Goal: Task Accomplishment & Management: Manage account settings

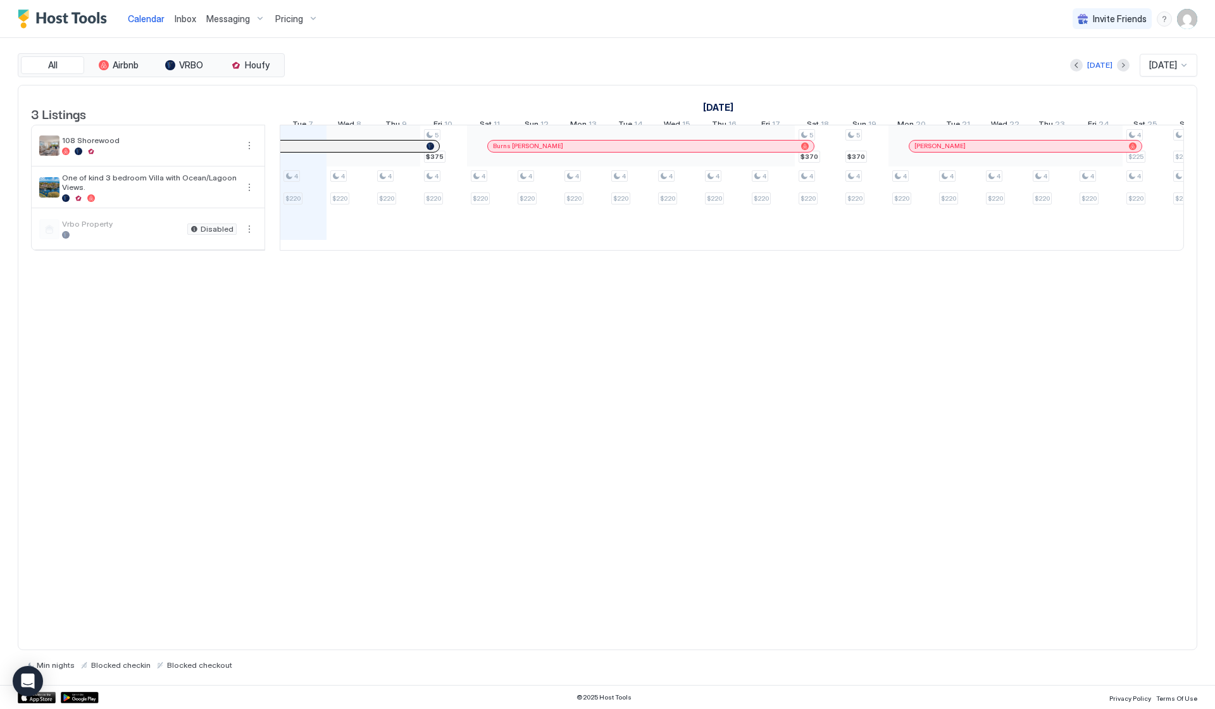
scroll to position [0, 703]
click at [279, 22] on span "Pricing" at bounding box center [289, 18] width 28 height 11
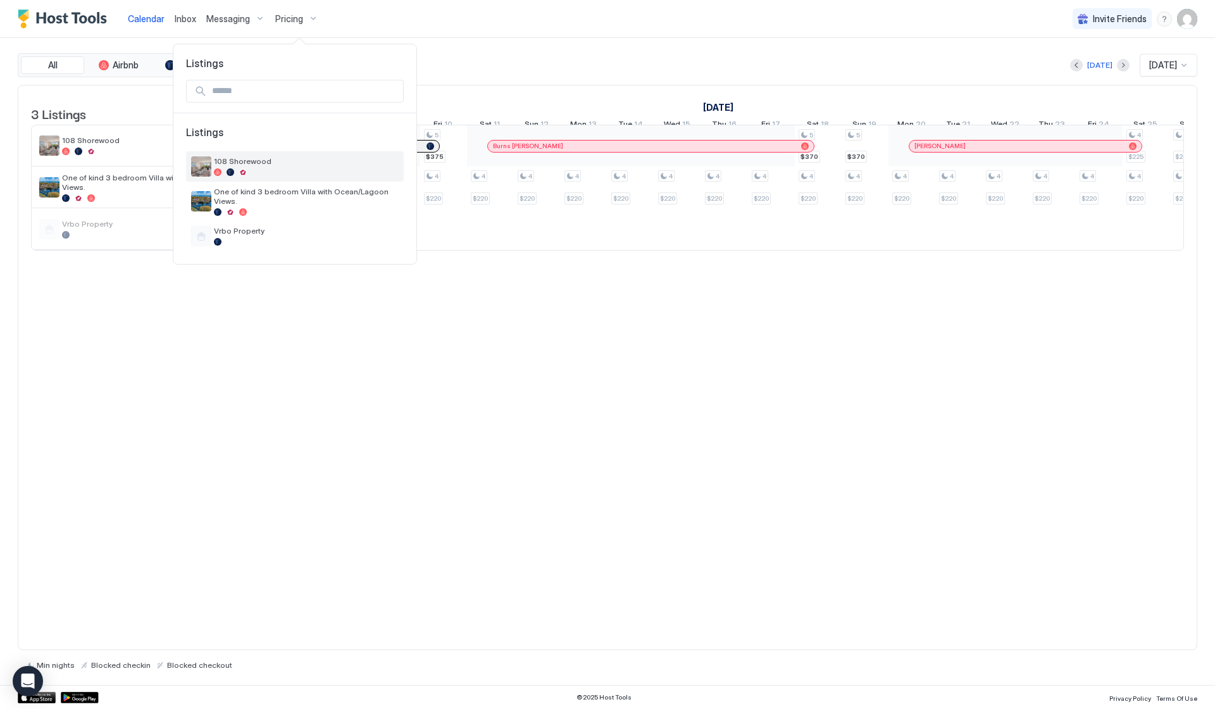
click at [259, 169] on div at bounding box center [306, 172] width 185 height 8
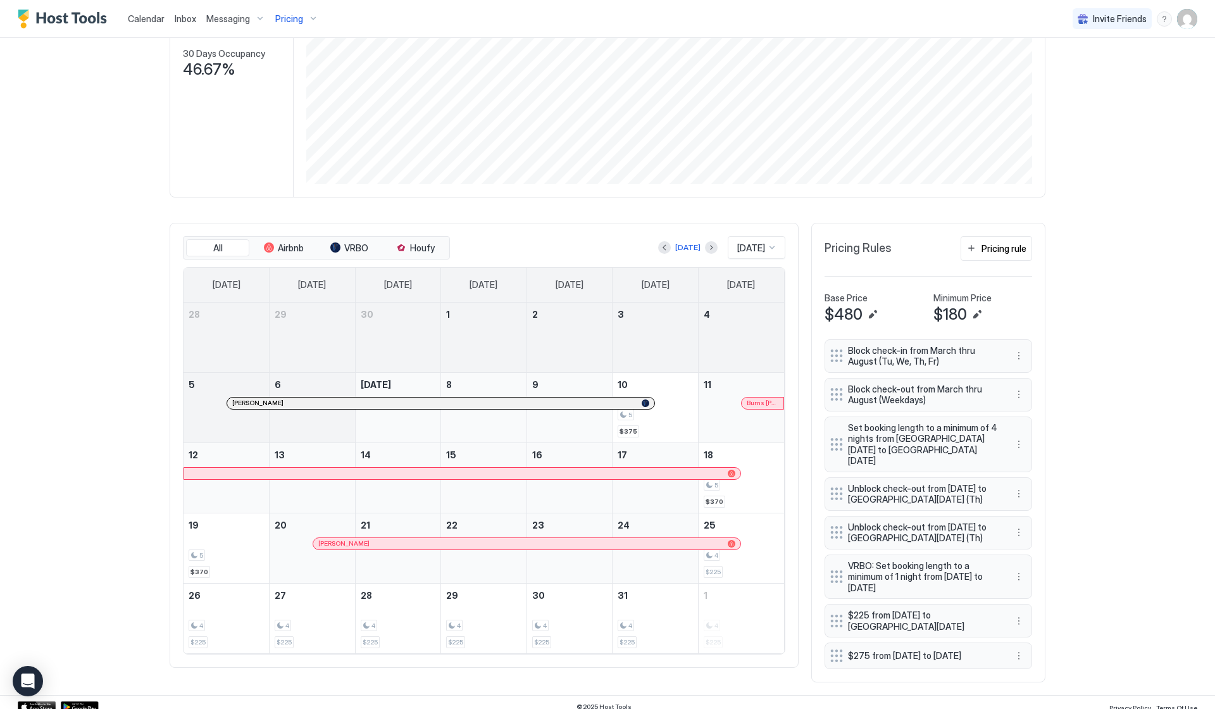
scroll to position [201, 0]
click at [1014, 244] on div "Pricing rule" at bounding box center [1004, 249] width 45 height 13
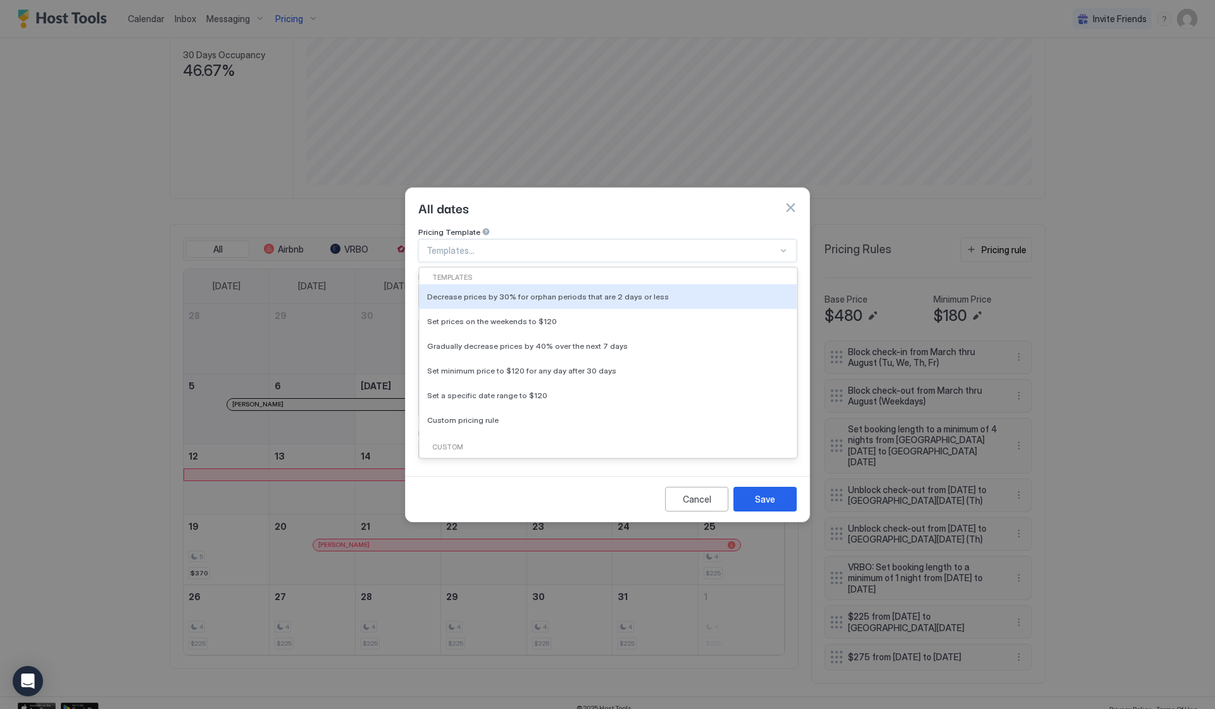
click at [725, 246] on div "Templates..." at bounding box center [607, 250] width 378 height 23
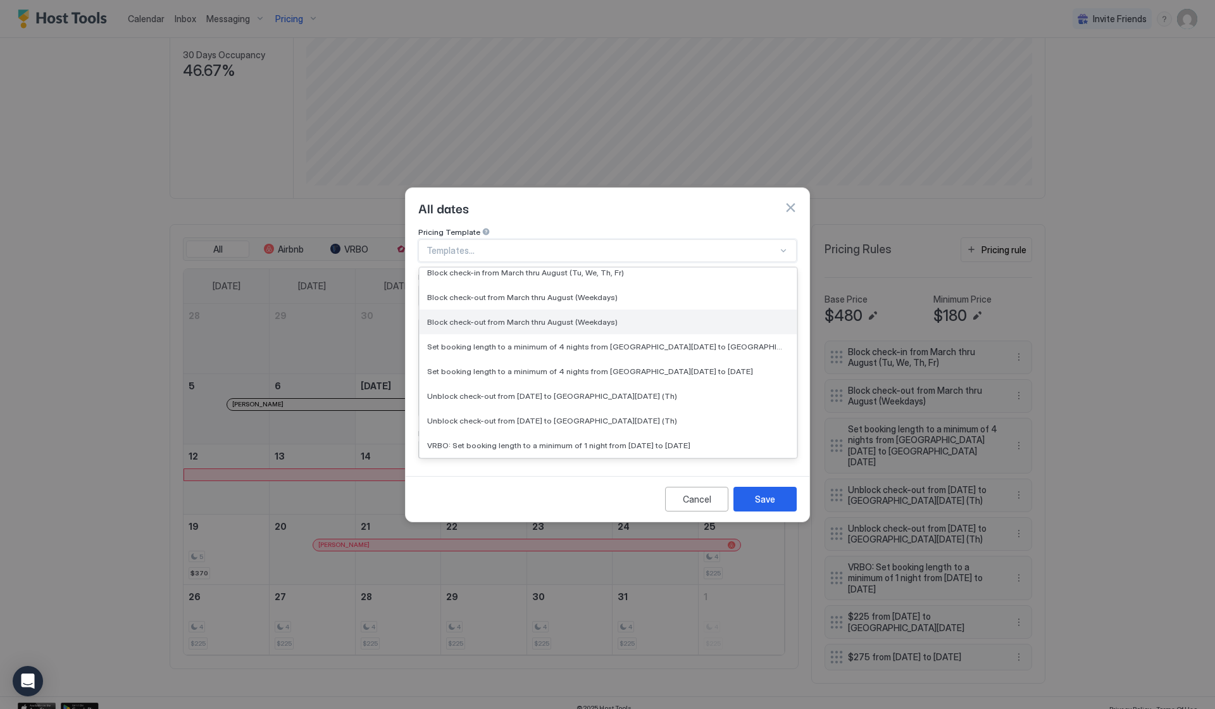
scroll to position [232, 0]
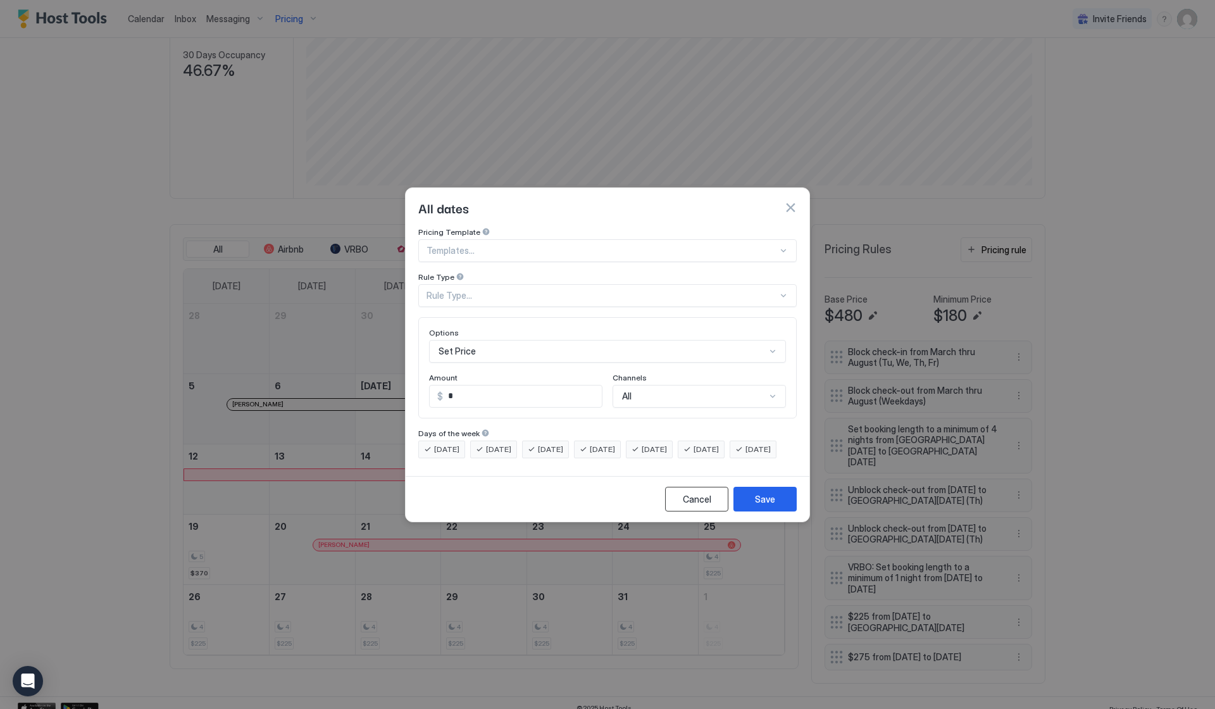
click at [696, 504] on div "Cancel" at bounding box center [697, 498] width 28 height 13
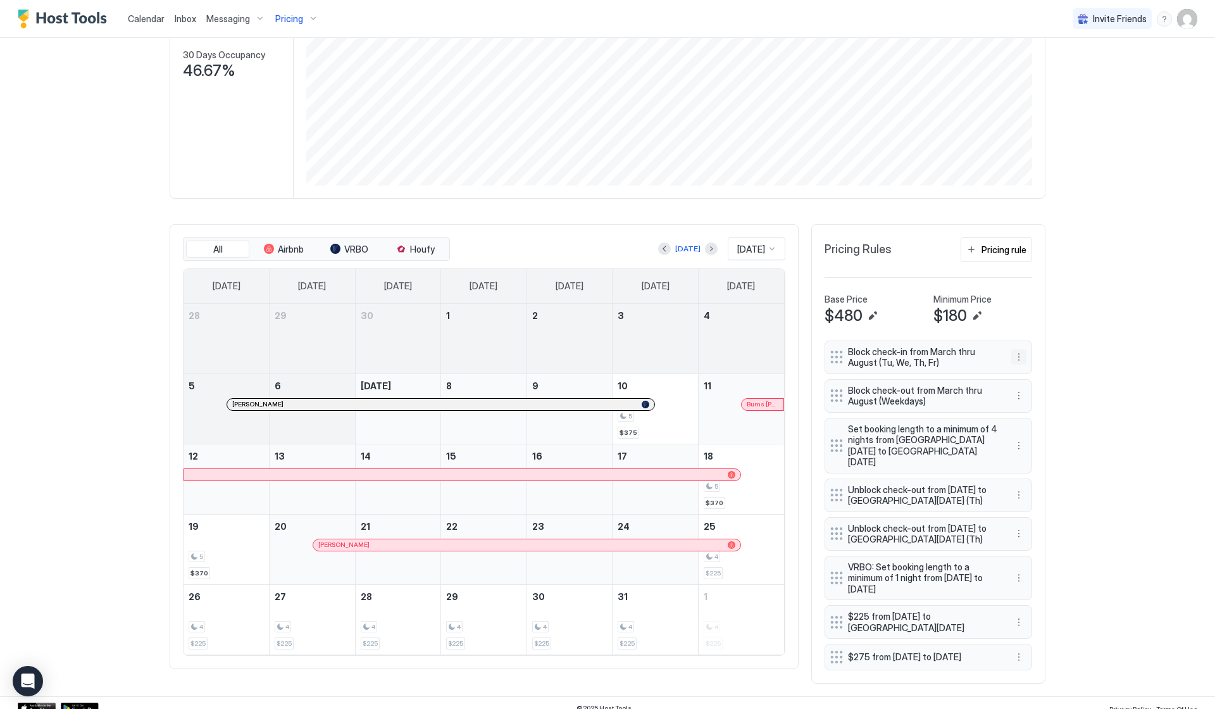
click at [1019, 354] on button "More options" at bounding box center [1018, 356] width 15 height 15
click at [1078, 316] on div at bounding box center [607, 354] width 1215 height 709
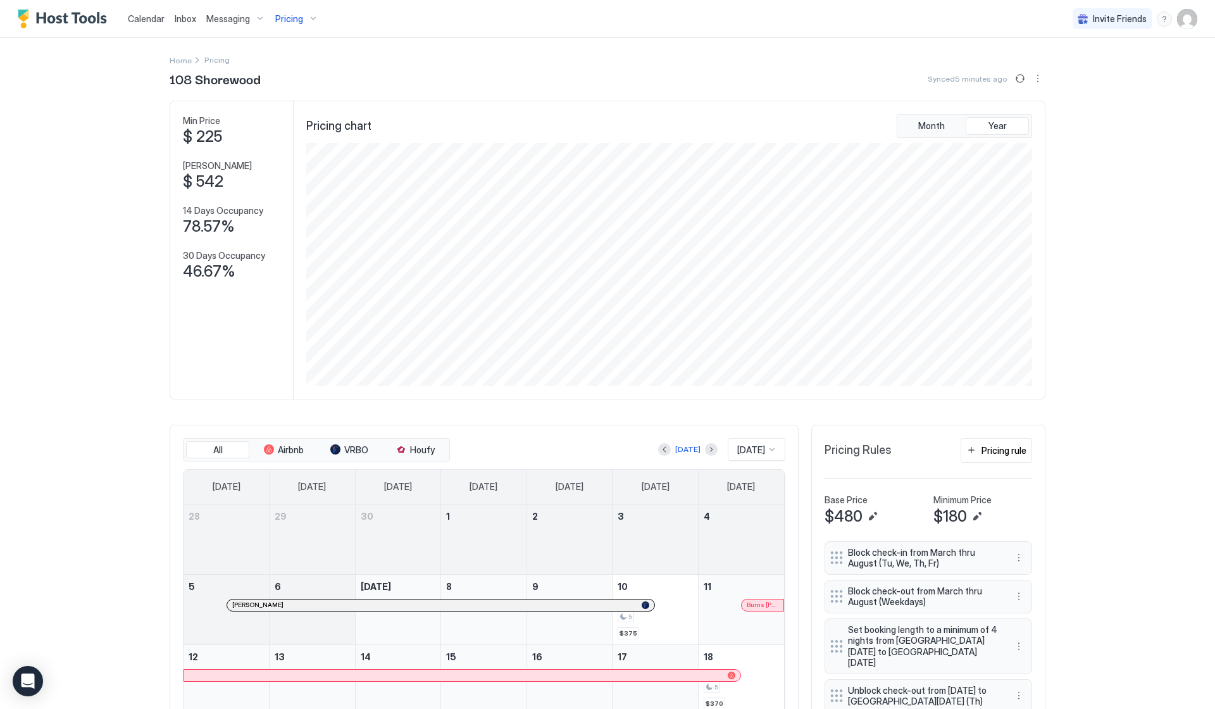
scroll to position [0, 0]
click at [1183, 25] on img "User profile" at bounding box center [1187, 19] width 20 height 20
click at [1090, 73] on div "Settings" at bounding box center [1116, 71] width 161 height 22
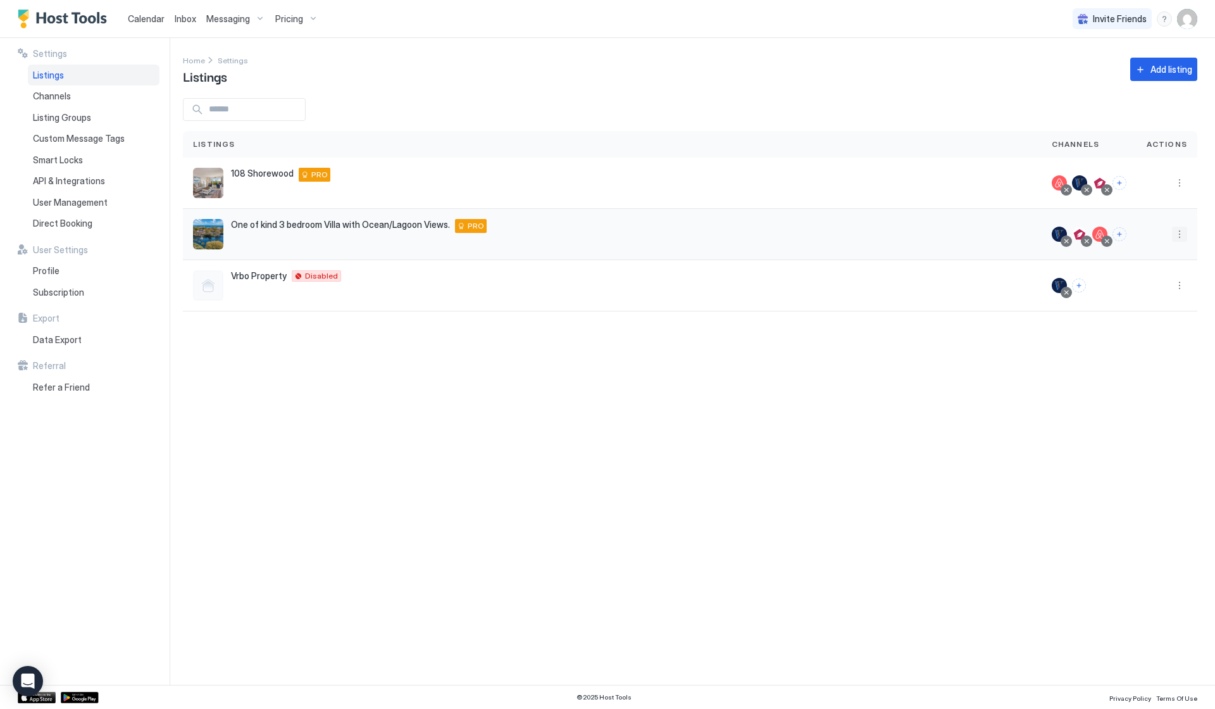
click at [1178, 234] on button "More options" at bounding box center [1179, 234] width 15 height 15
click at [1151, 289] on span "Listing Settings" at bounding box center [1151, 292] width 56 height 9
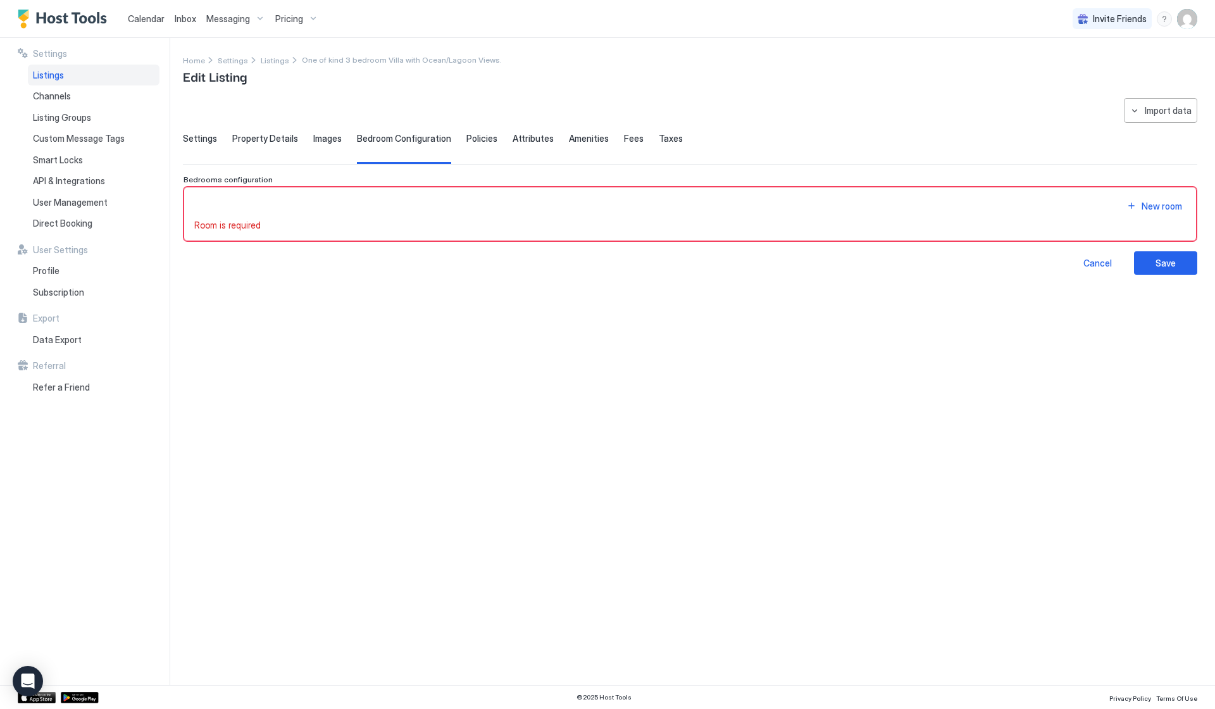
click at [196, 140] on span "Settings" at bounding box center [200, 138] width 34 height 11
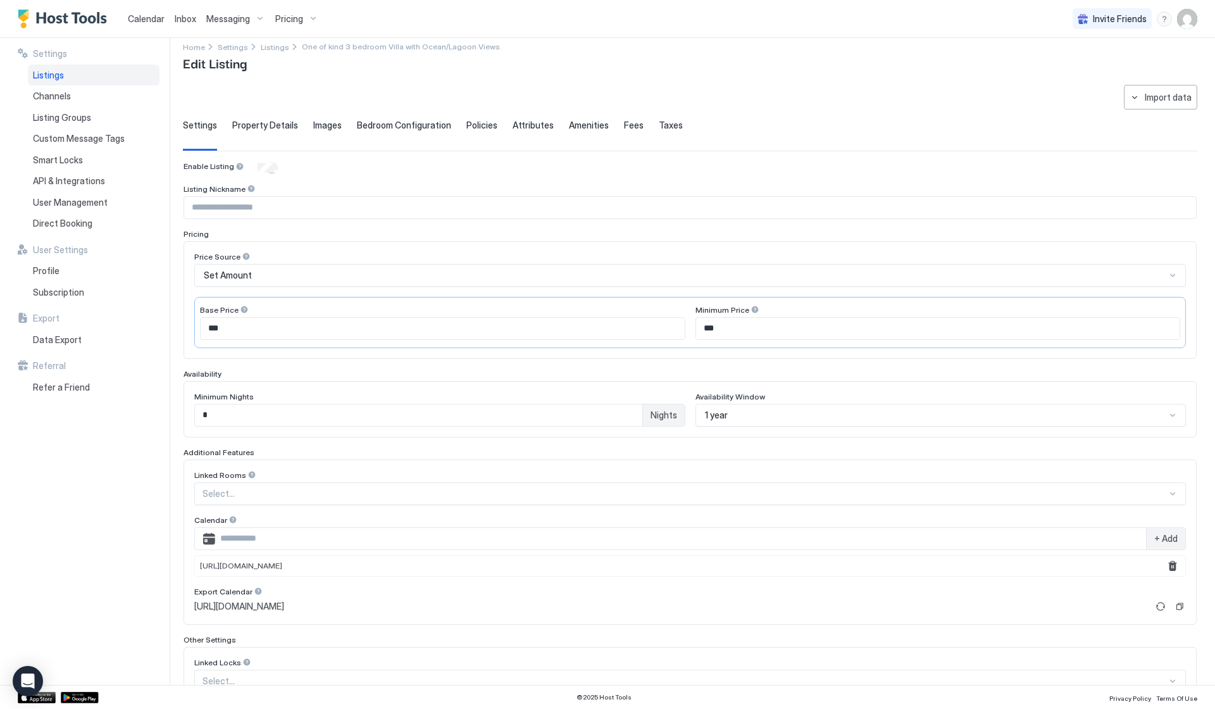
scroll to position [15, 0]
click at [235, 414] on input "*" at bounding box center [418, 414] width 447 height 22
type input "*"
click at [801, 371] on div "Availability" at bounding box center [690, 372] width 1013 height 9
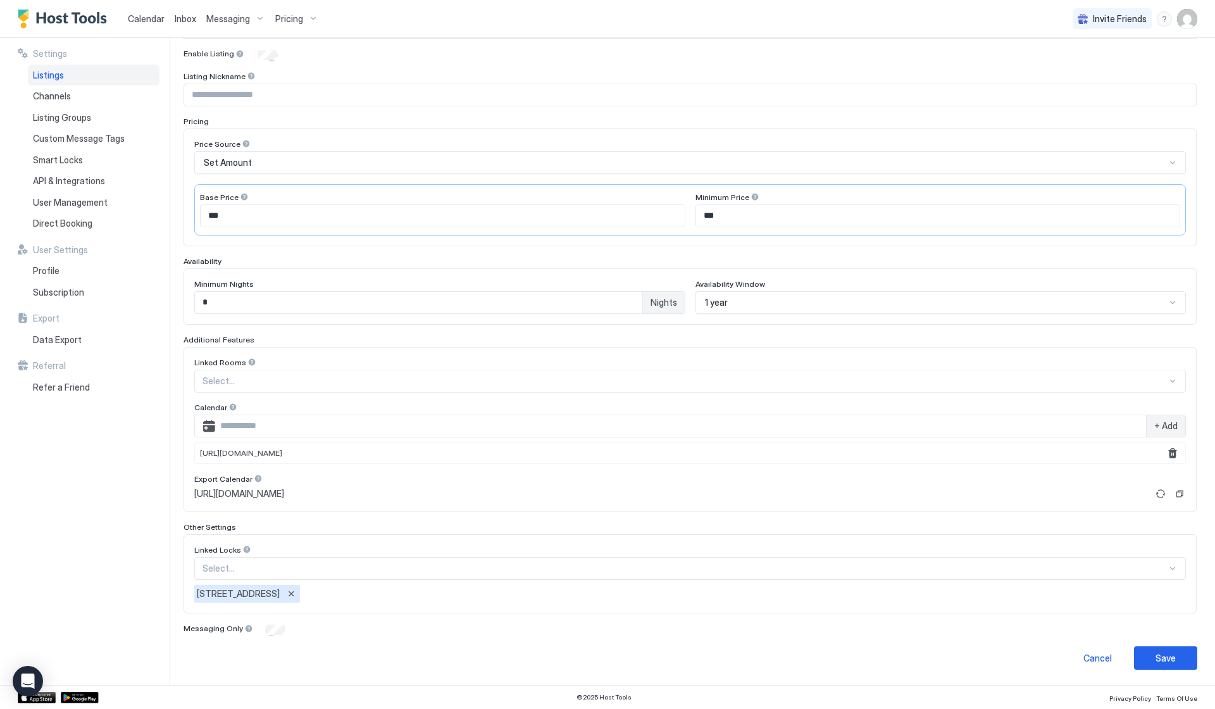
scroll to position [125, 0]
click at [1159, 652] on div "Save" at bounding box center [1166, 658] width 20 height 13
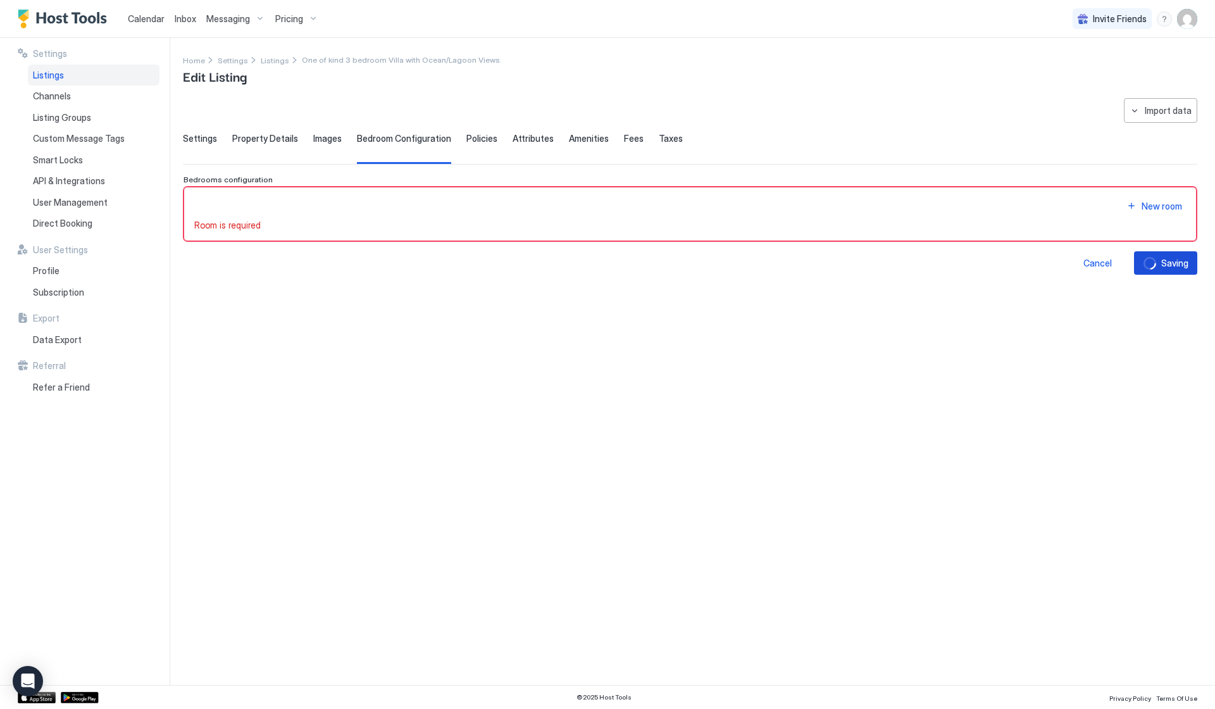
scroll to position [0, 0]
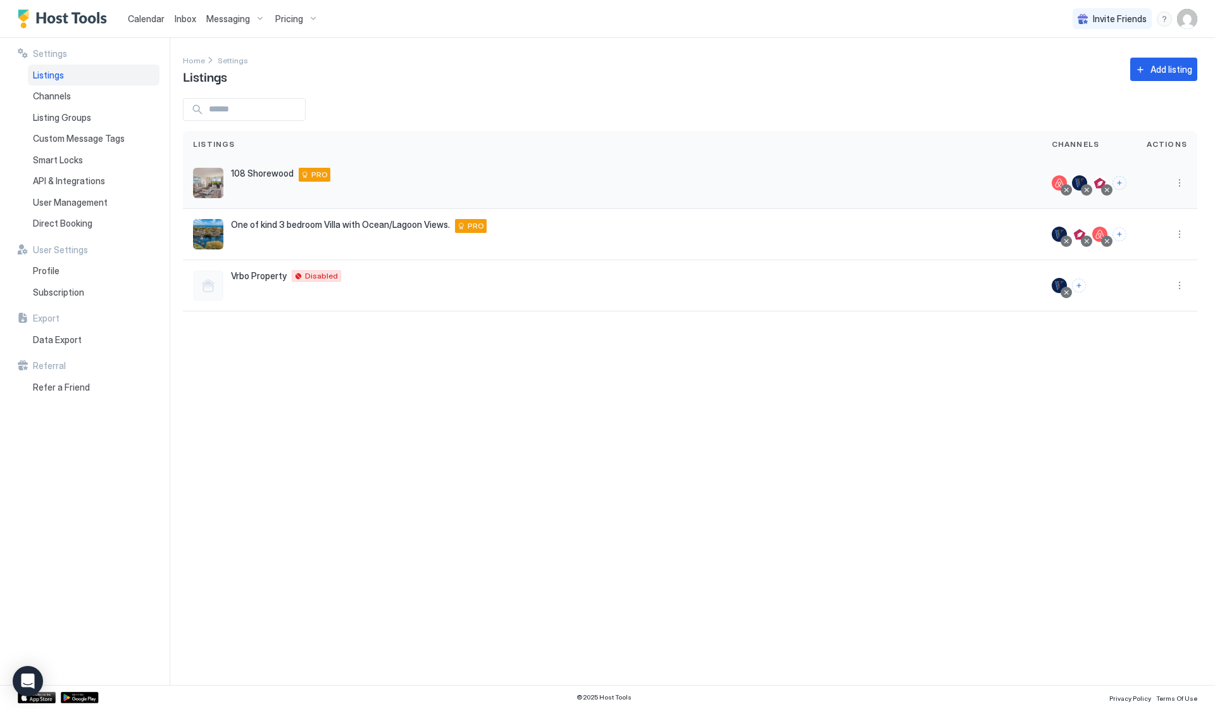
click at [254, 179] on div "108 Shorewood [STREET_ADDRESS] PRO" at bounding box center [280, 175] width 99 height 14
click at [1178, 182] on button "More options" at bounding box center [1179, 182] width 15 height 15
click at [1137, 242] on span "Listing Settings" at bounding box center [1151, 241] width 56 height 9
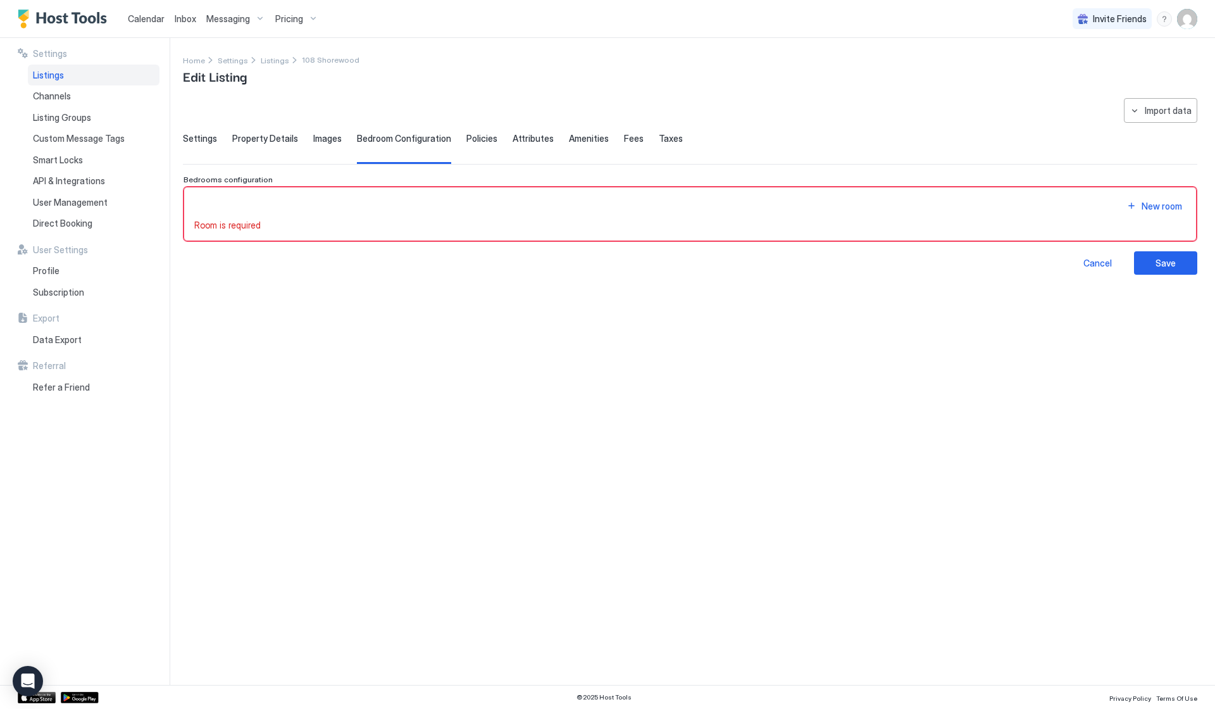
click at [196, 137] on span "Settings" at bounding box center [200, 138] width 34 height 11
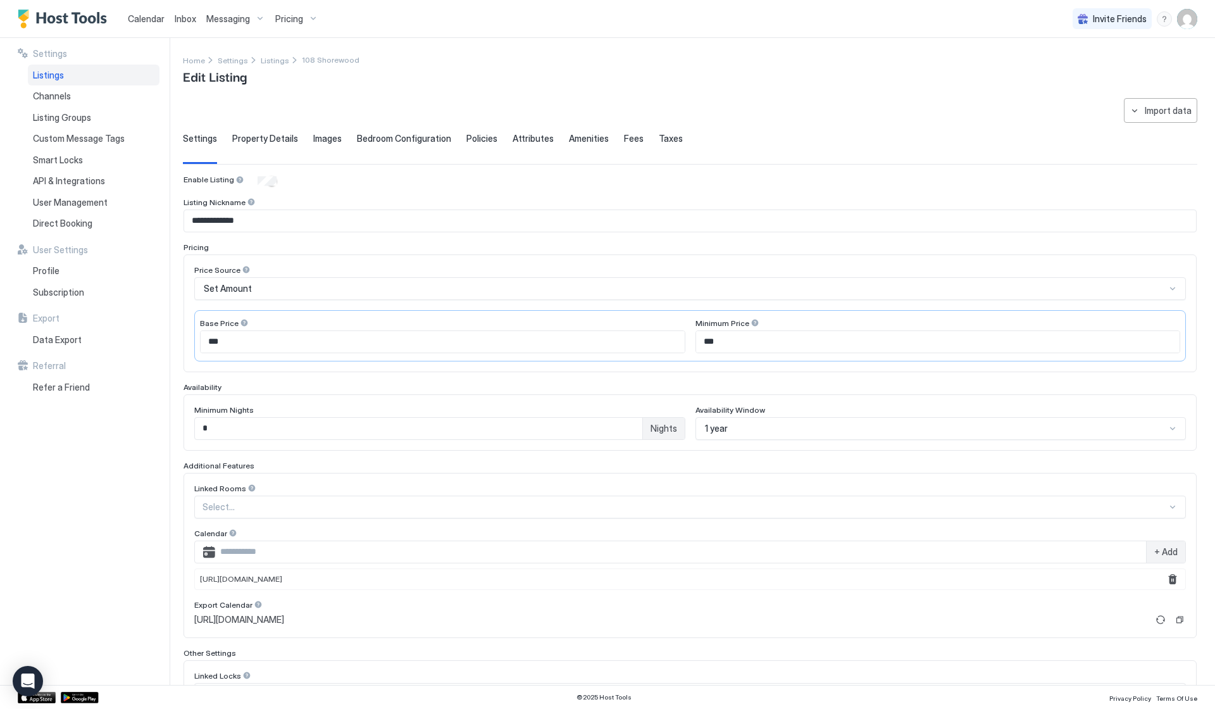
click at [568, 435] on input "*" at bounding box center [418, 429] width 447 height 22
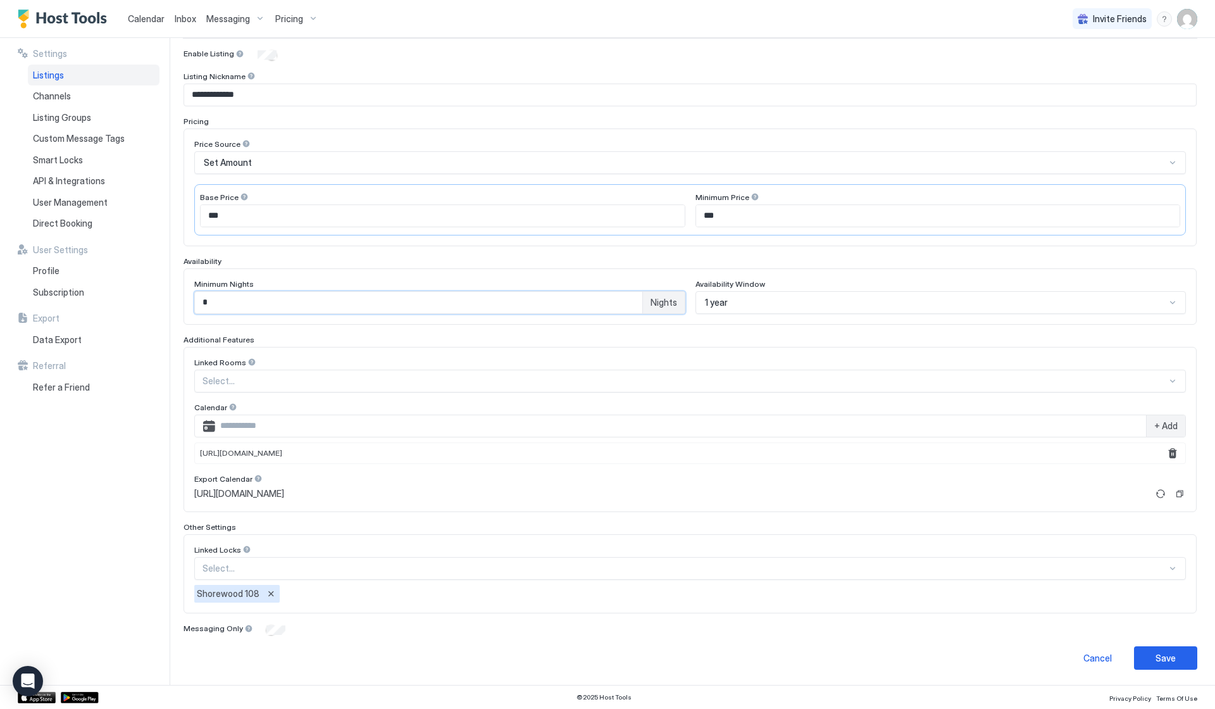
scroll to position [125, 0]
type input "*"
click at [1166, 647] on button "Save" at bounding box center [1165, 658] width 63 height 23
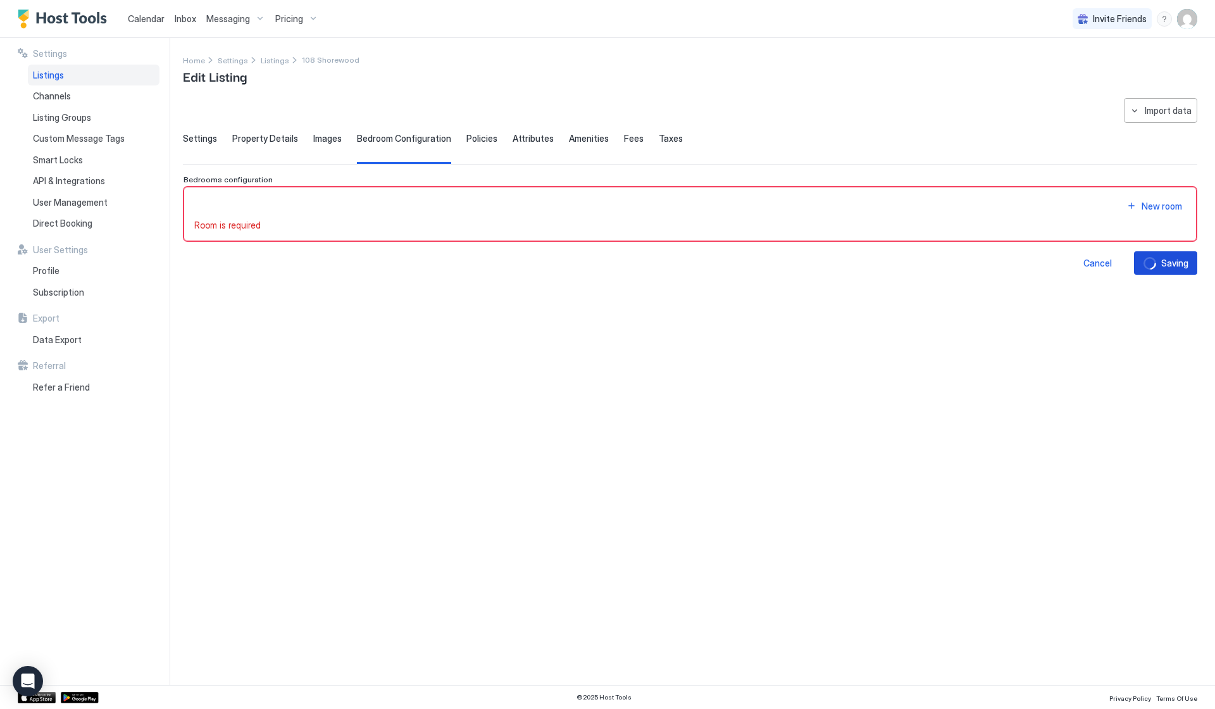
scroll to position [0, 0]
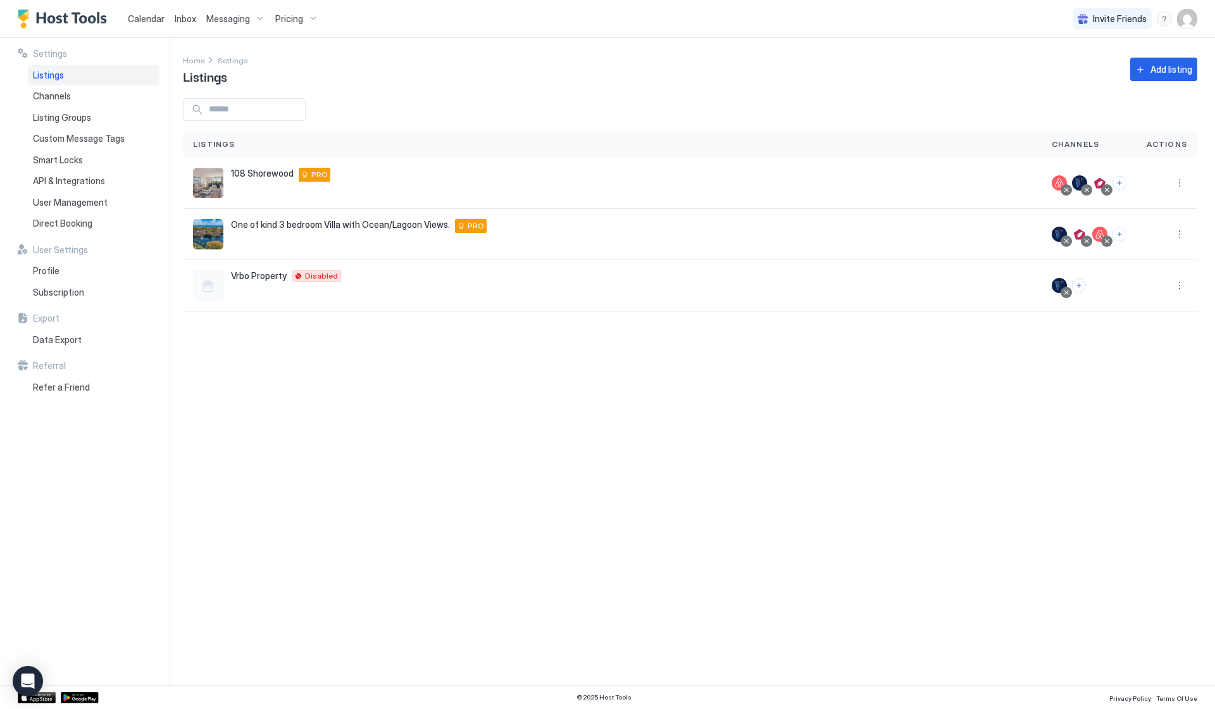
click at [234, 25] on div "Messaging" at bounding box center [235, 19] width 69 height 22
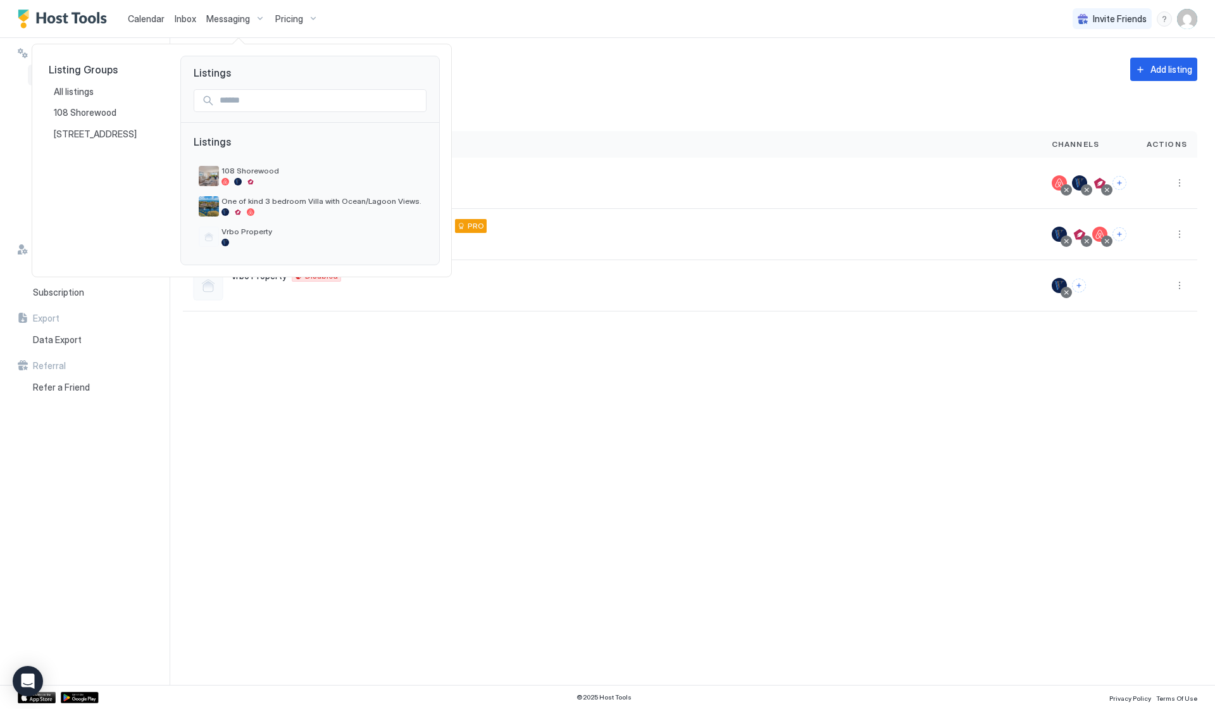
click at [184, 19] on div at bounding box center [607, 354] width 1215 height 709
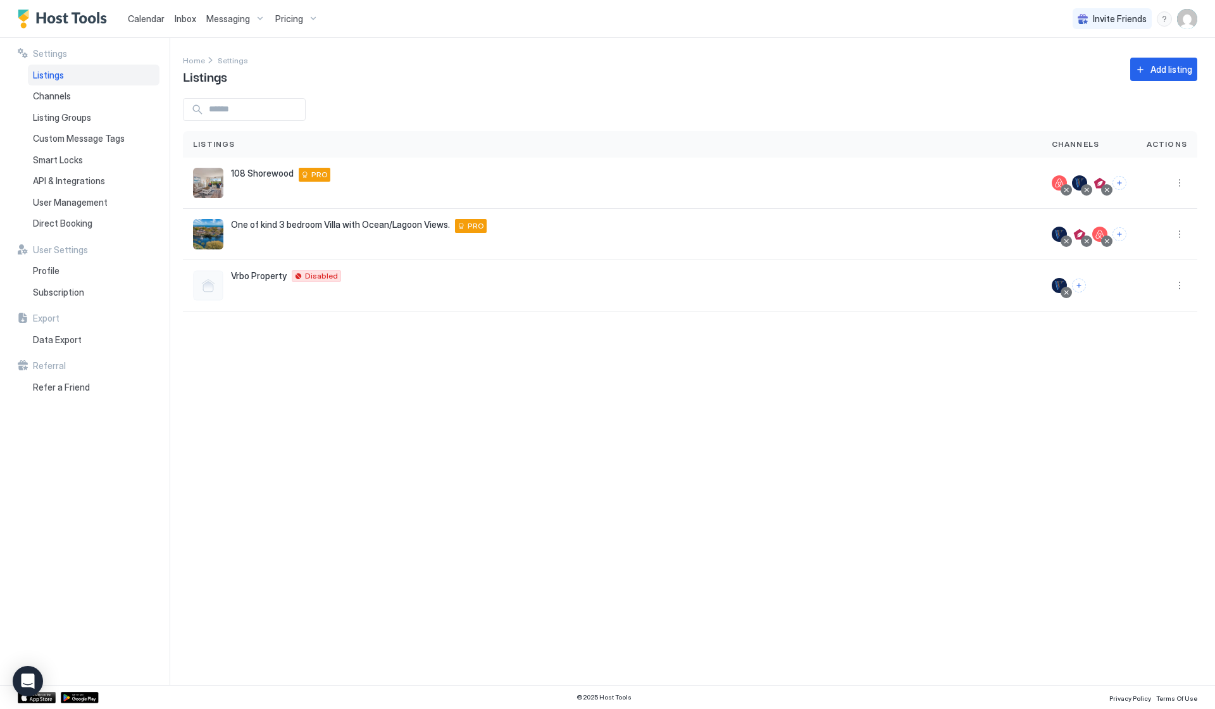
click at [184, 19] on span "Inbox" at bounding box center [186, 18] width 22 height 11
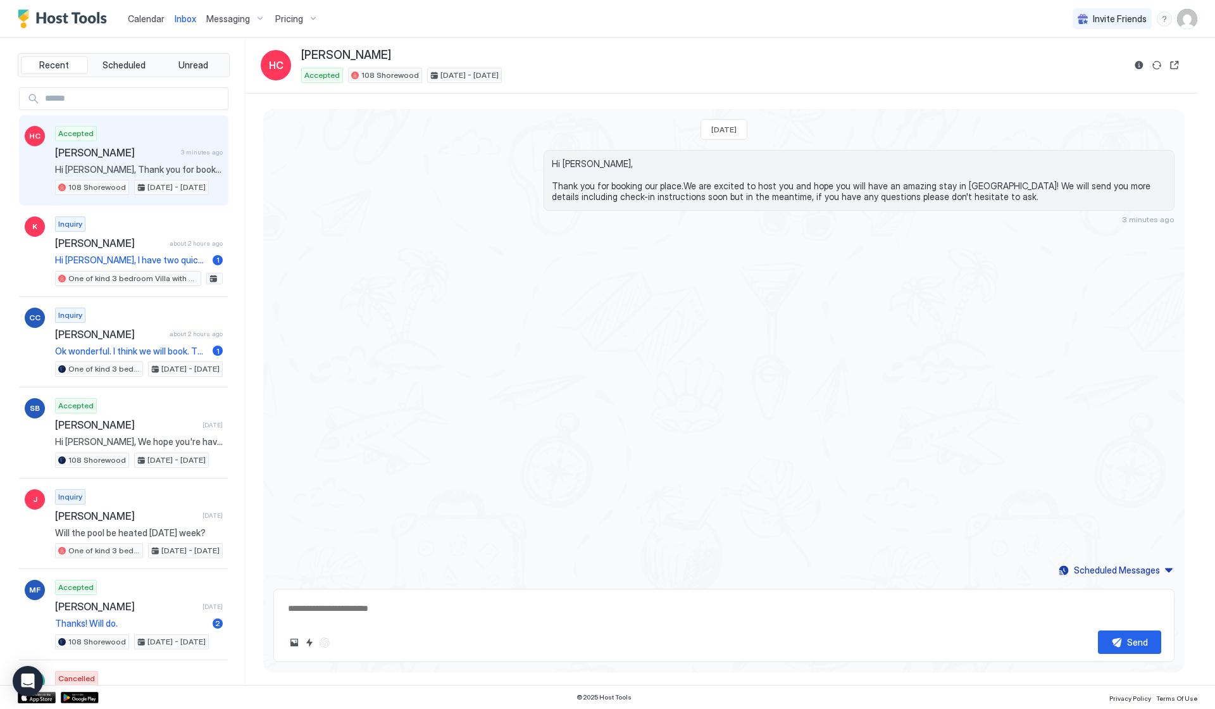
type textarea "*"
